Goal: Task Accomplishment & Management: Use online tool/utility

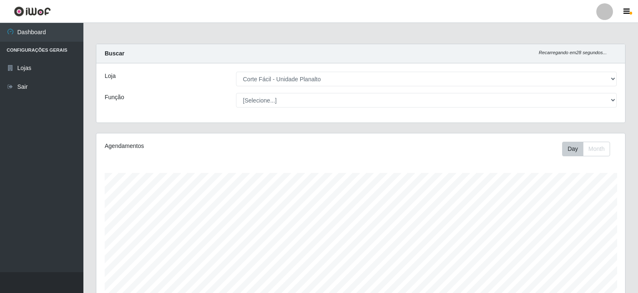
select select "202"
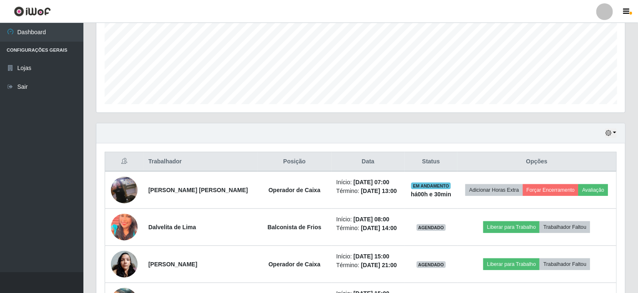
scroll to position [173, 529]
click at [616, 132] on button "button" at bounding box center [611, 134] width 12 height 10
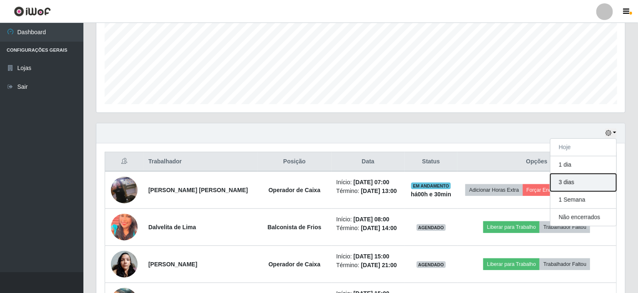
click at [572, 178] on button "3 dias" at bounding box center [584, 183] width 66 height 18
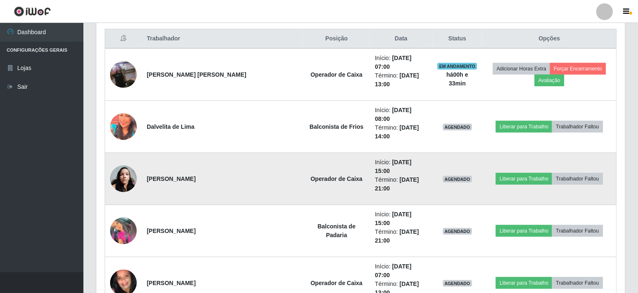
scroll to position [221, 0]
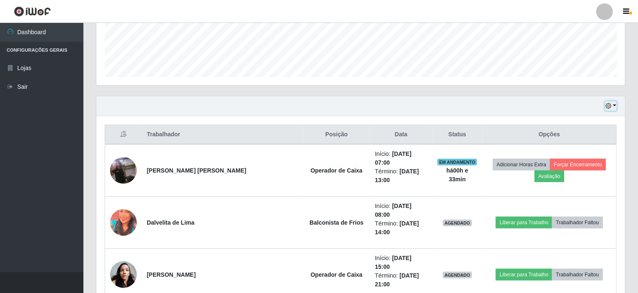
click at [616, 106] on button "button" at bounding box center [611, 106] width 12 height 10
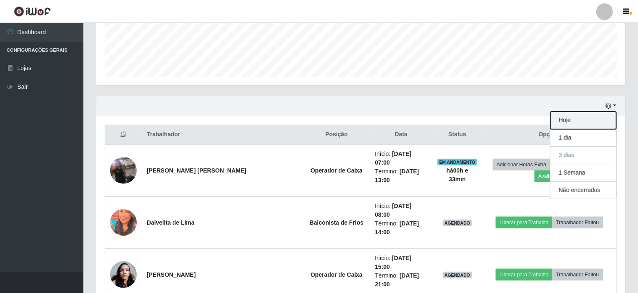
click at [568, 123] on button "Hoje" at bounding box center [584, 121] width 66 height 18
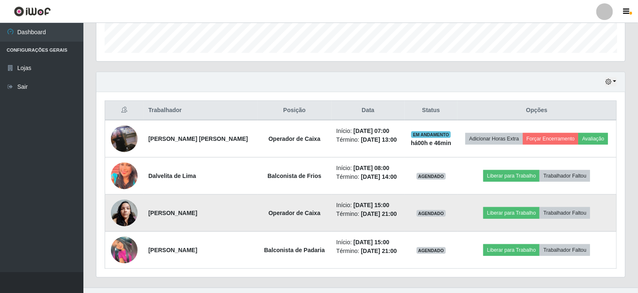
scroll to position [259, 0]
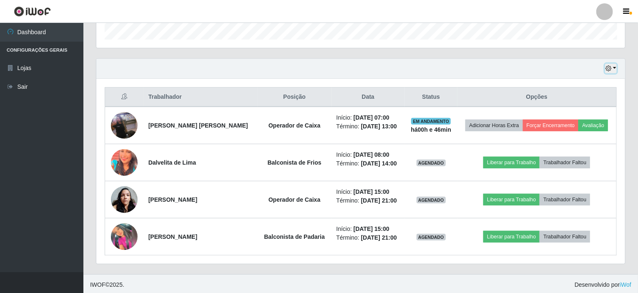
click at [615, 67] on button "button" at bounding box center [611, 69] width 12 height 10
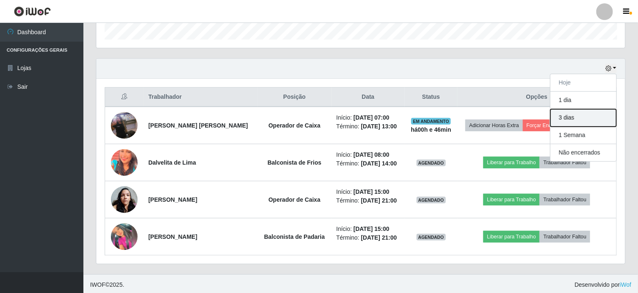
click at [570, 119] on button "3 dias" at bounding box center [584, 118] width 66 height 18
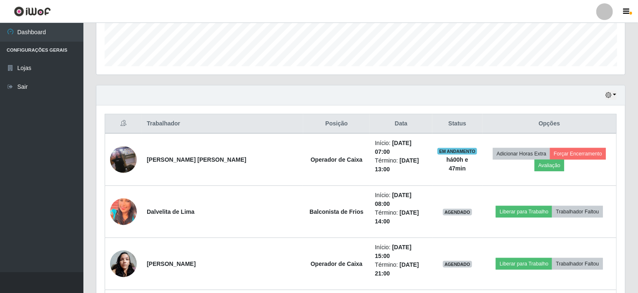
scroll to position [179, 0]
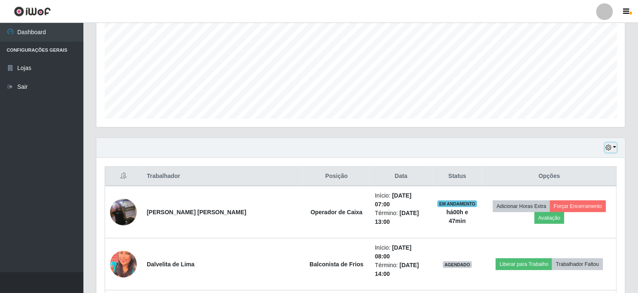
click at [617, 145] on button "button" at bounding box center [611, 148] width 12 height 10
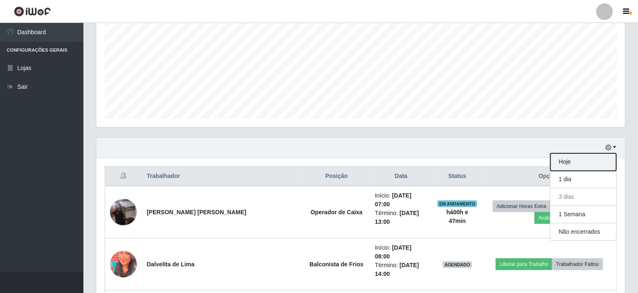
click at [583, 164] on button "Hoje" at bounding box center [584, 163] width 66 height 18
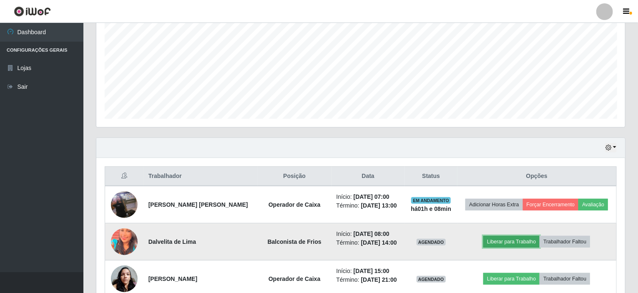
click at [496, 242] on button "Liberar para Trabalho" at bounding box center [512, 242] width 56 height 12
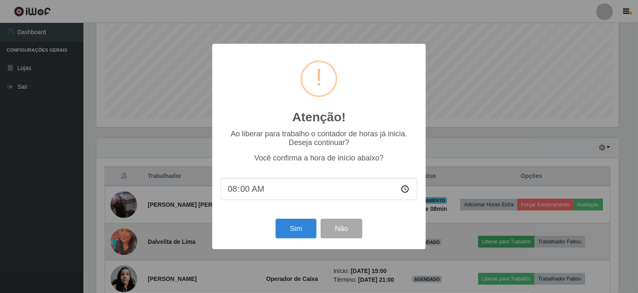
scroll to position [173, 526]
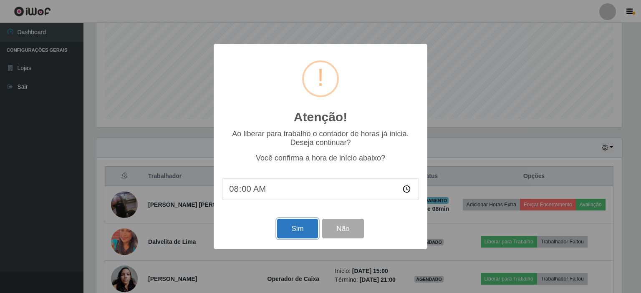
click at [281, 230] on button "Sim" at bounding box center [297, 229] width 40 height 20
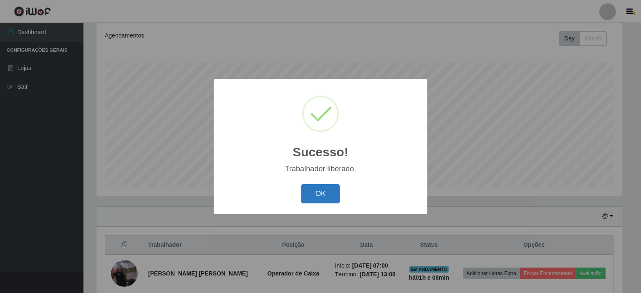
click at [310, 193] on button "OK" at bounding box center [320, 194] width 39 height 20
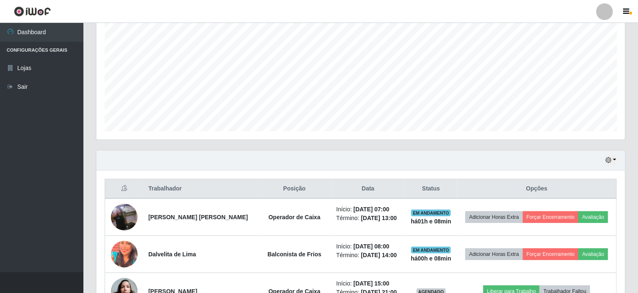
scroll to position [236, 0]
